Goal: Task Accomplishment & Management: Use online tool/utility

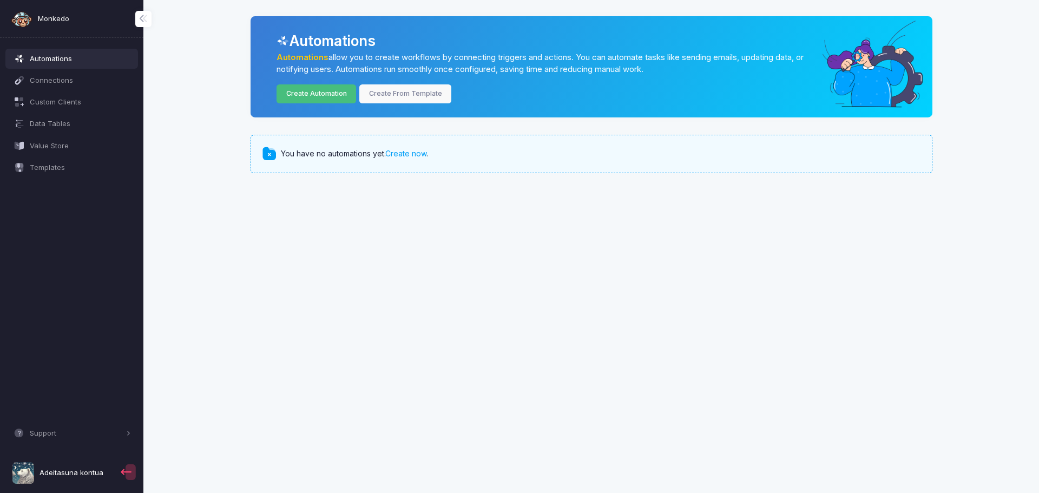
click at [307, 96] on link "Create Automation" at bounding box center [317, 93] width 80 height 19
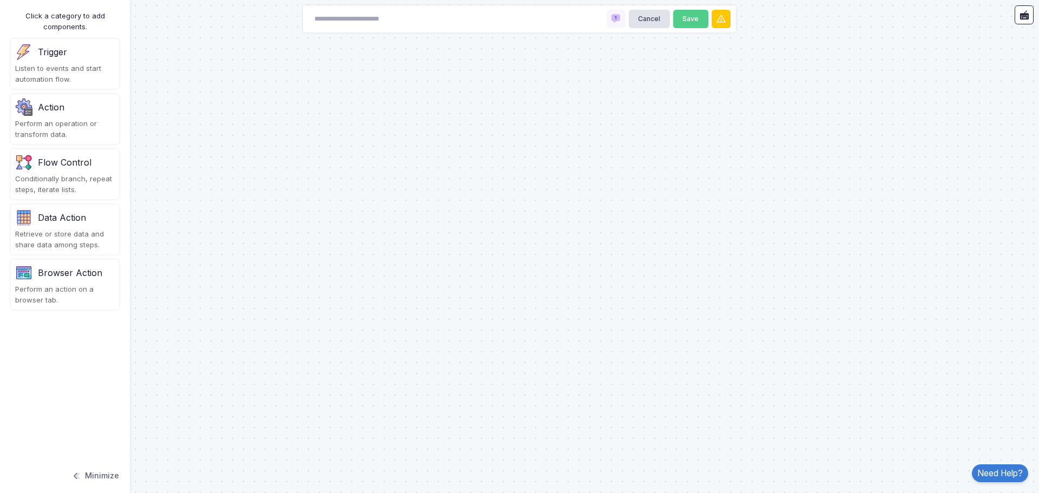
click at [49, 55] on div "Trigger" at bounding box center [52, 51] width 29 height 13
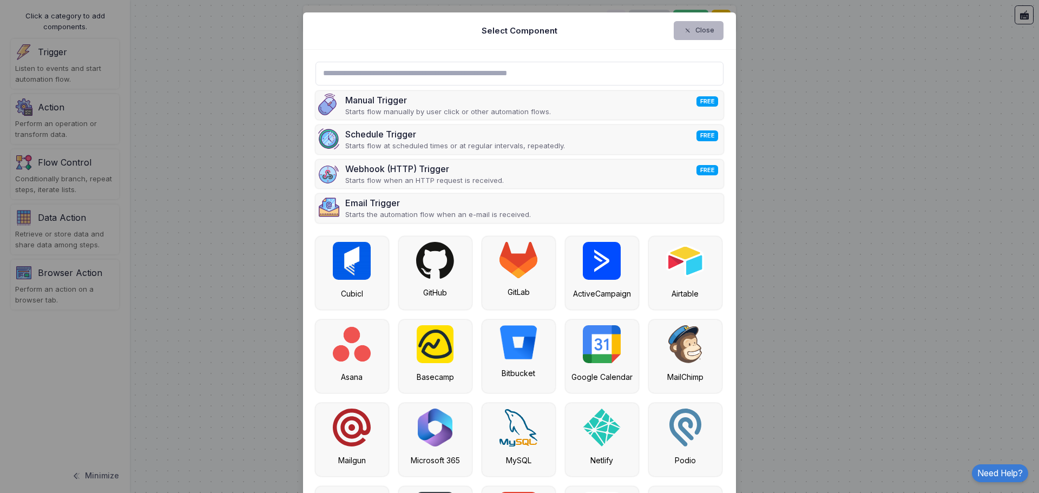
click at [695, 31] on button "Close" at bounding box center [699, 30] width 50 height 19
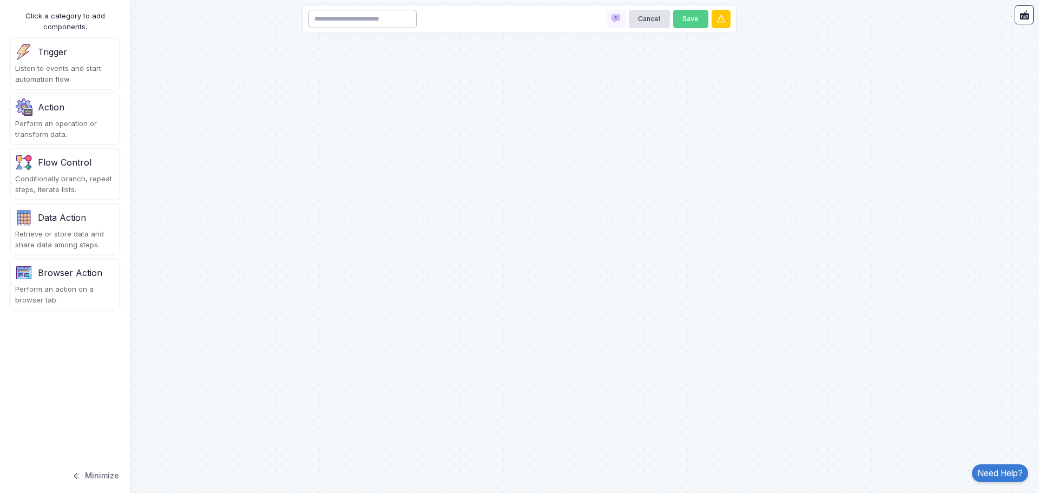
click at [387, 15] on input at bounding box center [362, 19] width 108 height 19
click at [87, 167] on div "Flow Control" at bounding box center [65, 162] width 54 height 13
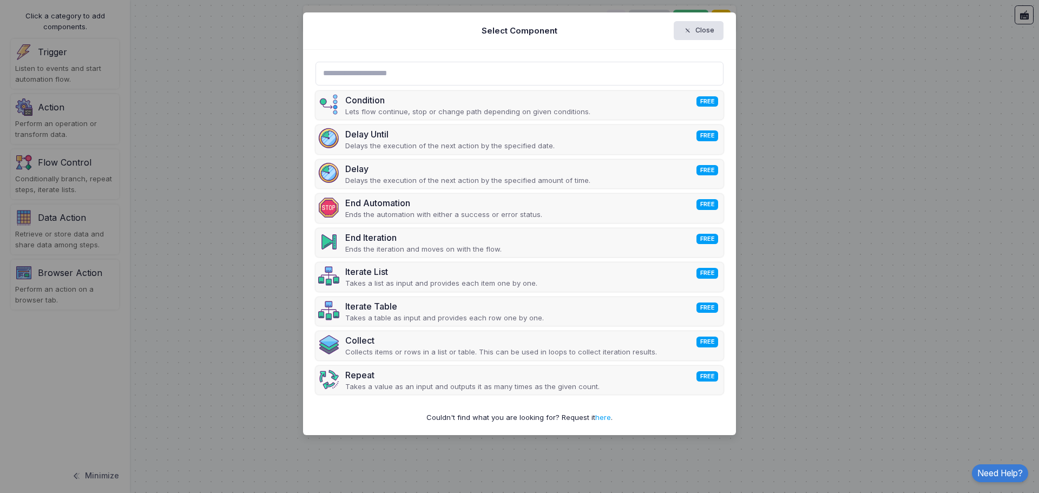
click at [852, 200] on ngb-modal-window "Select Component Close Condition FREE Lets flow continue, stop or change path d…" at bounding box center [519, 246] width 1039 height 493
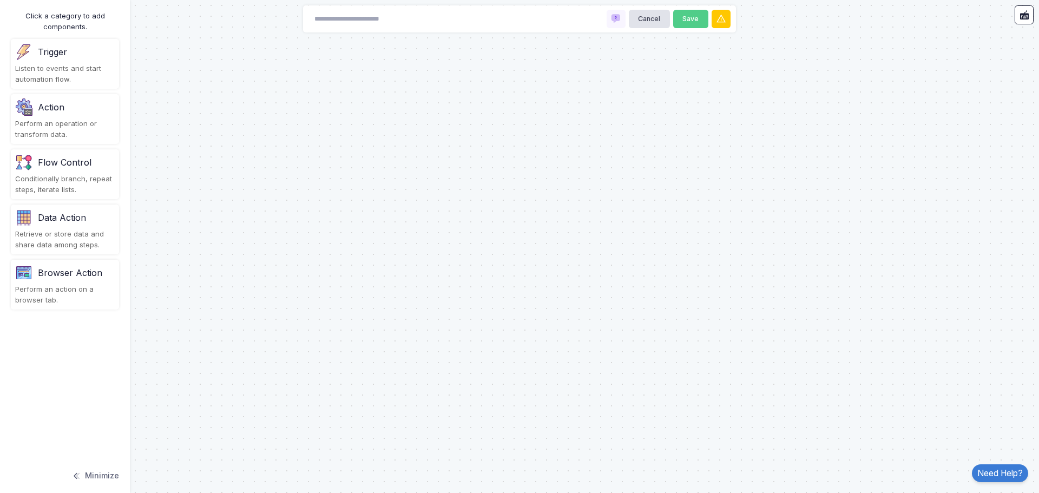
click at [61, 121] on div "Perform an operation or transform data." at bounding box center [65, 129] width 100 height 21
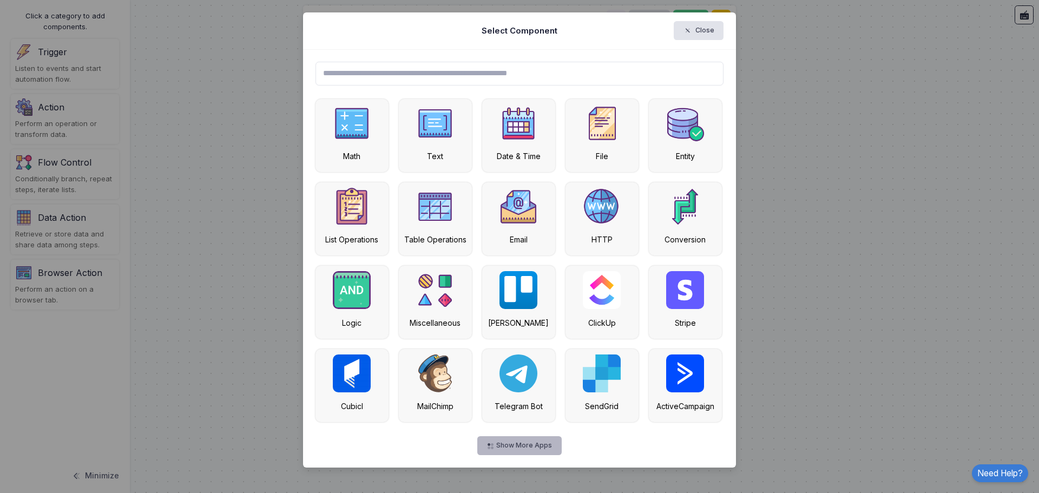
click at [509, 446] on button "Show More Apps" at bounding box center [519, 445] width 84 height 19
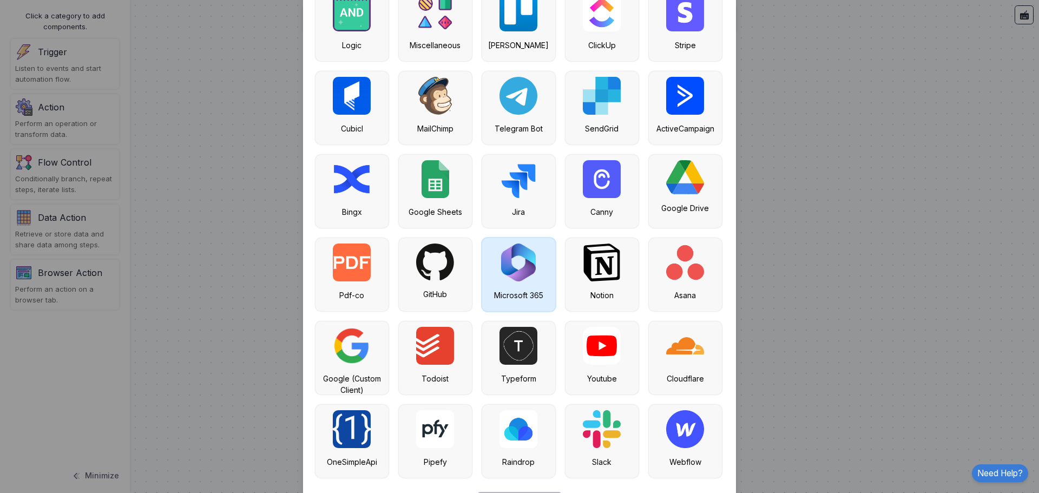
scroll to position [320, 0]
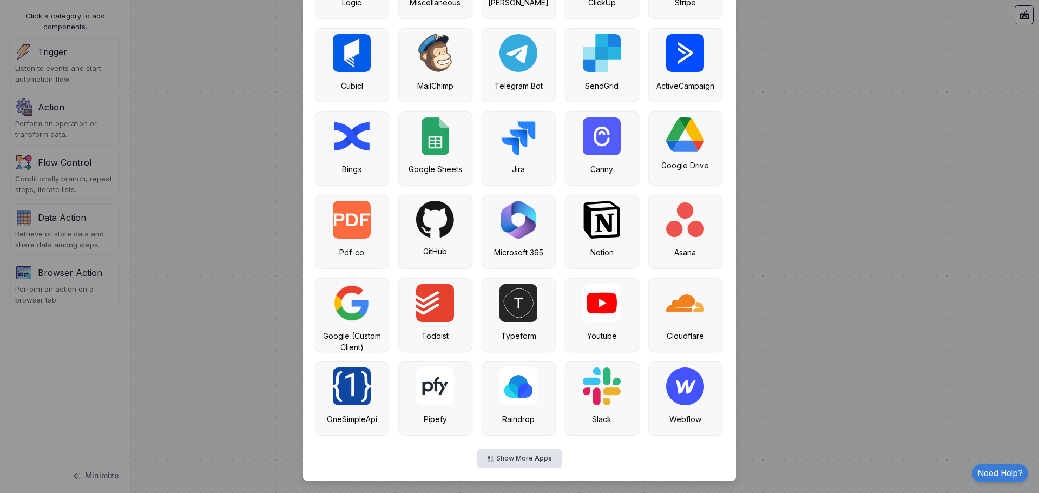
click at [54, 68] on ngb-modal-window "Select Component Close Math Text Date & Time File Entity List Operations Table …" at bounding box center [519, 246] width 1039 height 493
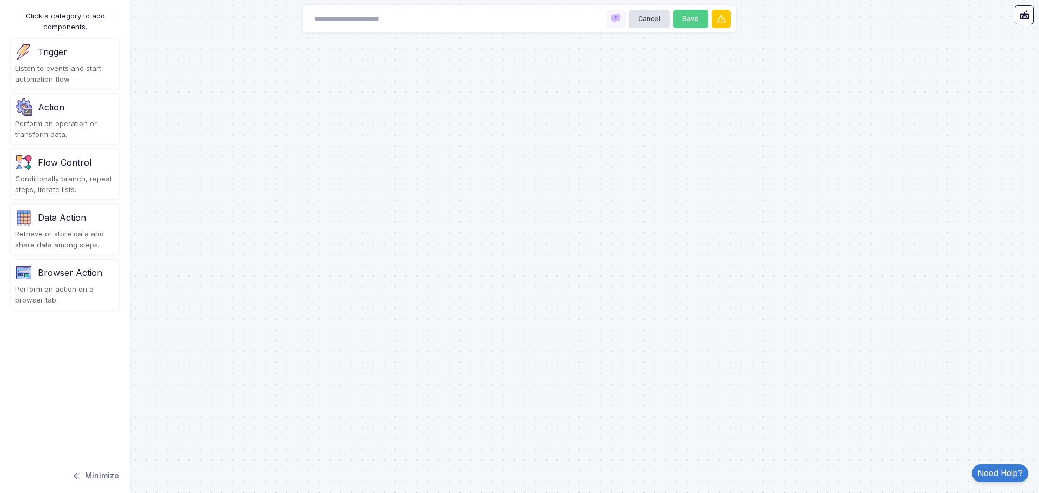
click at [56, 63] on div "Trigger Listen to events and start automation flow." at bounding box center [65, 64] width 108 height 50
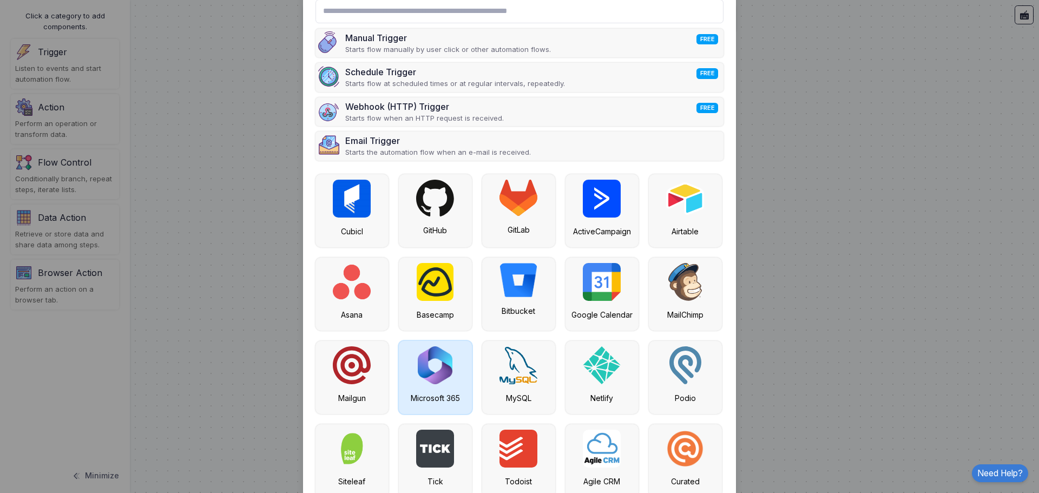
scroll to position [124, 0]
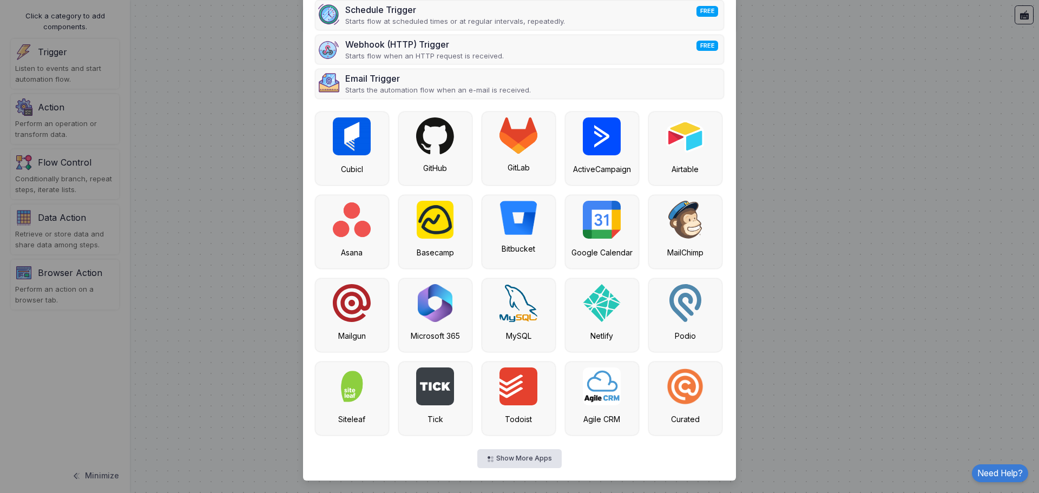
click at [838, 133] on ngb-modal-window "Select Component Close Manual Trigger FREE Starts flow manually by user click o…" at bounding box center [519, 246] width 1039 height 493
